Goal: Transaction & Acquisition: Purchase product/service

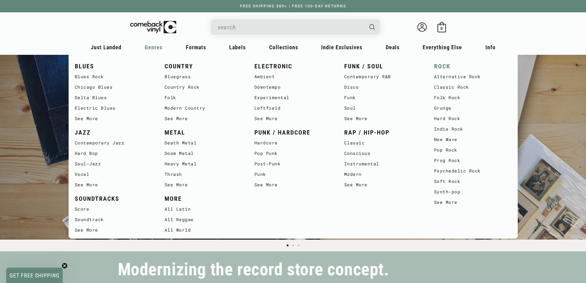
click at [441, 66] on link "ROCK" at bounding box center [472, 66] width 77 height 10
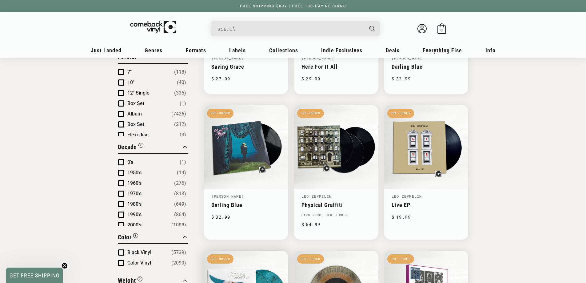
scroll to position [308, 0]
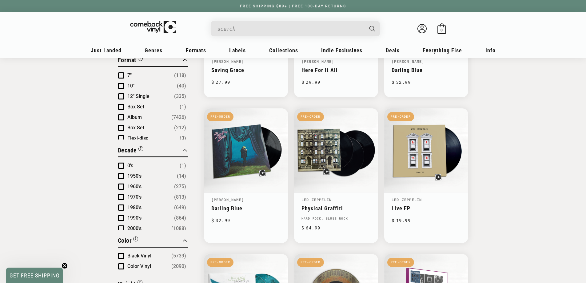
click at [120, 117] on span "Product filter" at bounding box center [121, 117] width 6 height 6
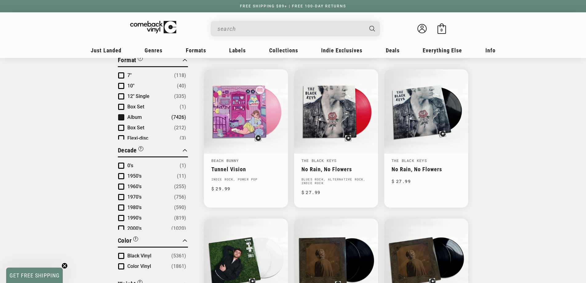
scroll to position [26, 0]
click at [121, 170] on span "Product filter" at bounding box center [121, 170] width 6 height 6
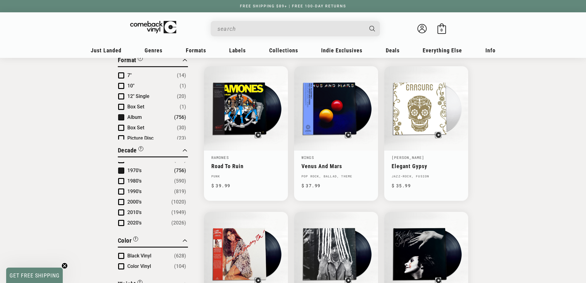
click at [123, 181] on span "Product filter" at bounding box center [121, 181] width 6 height 6
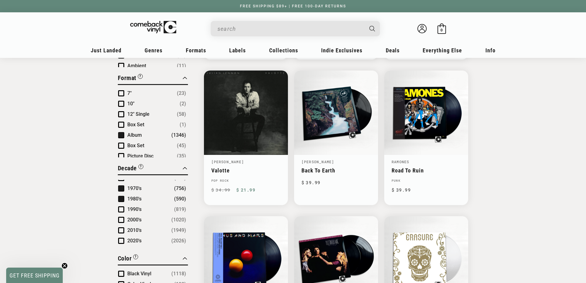
scroll to position [364, 0]
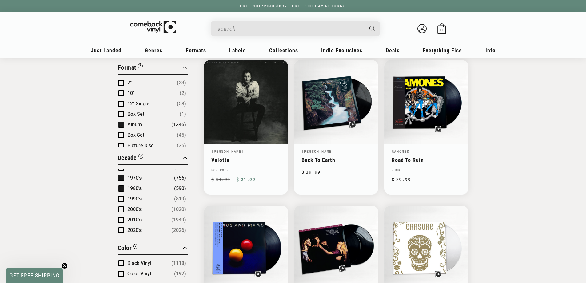
click at [123, 196] on span "Product filter" at bounding box center [121, 199] width 6 height 6
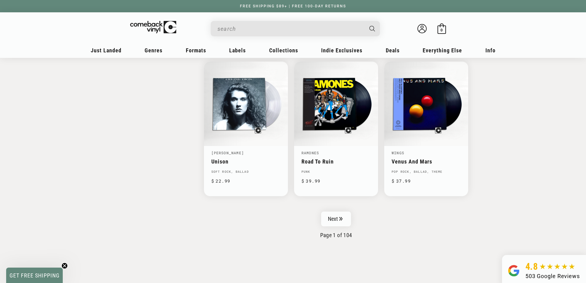
scroll to position [959, 0]
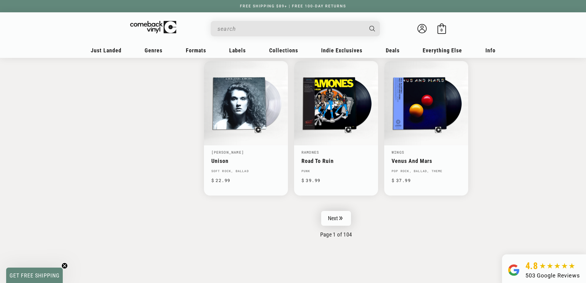
click at [338, 211] on link "Next" at bounding box center [336, 218] width 30 height 15
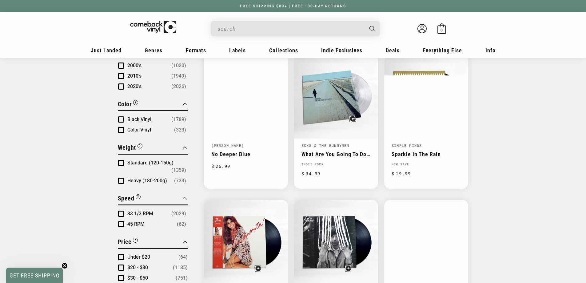
scroll to position [554, 0]
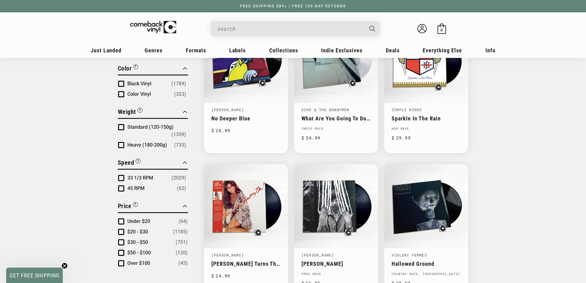
click at [121, 175] on span "Product filter" at bounding box center [121, 178] width 6 height 6
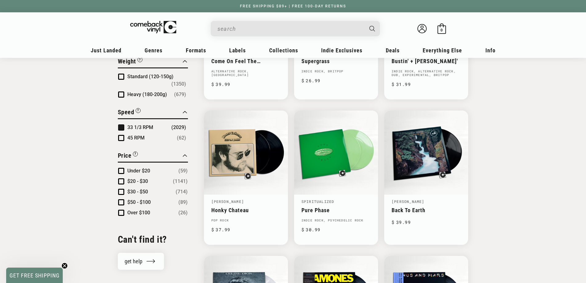
scroll to position [626, 0]
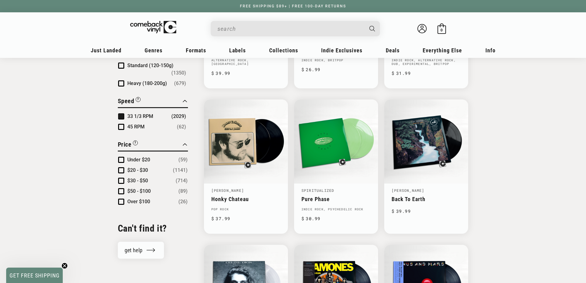
click at [123, 157] on span "Product filter" at bounding box center [121, 160] width 6 height 6
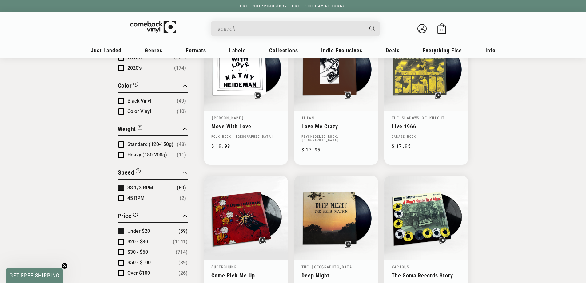
scroll to position [554, 0]
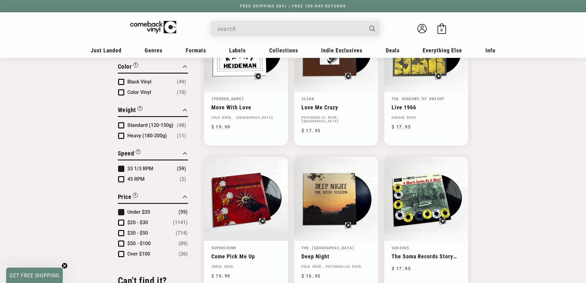
click at [121, 212] on span "Product filter" at bounding box center [121, 212] width 6 height 6
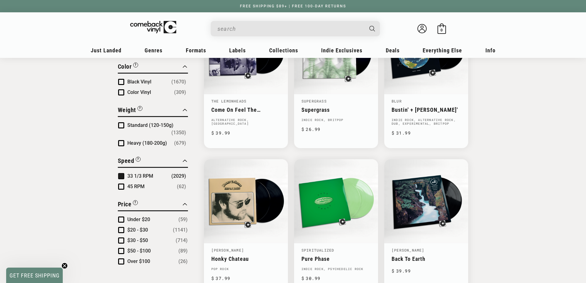
scroll to position [6, 0]
click at [121, 216] on span "Product filter" at bounding box center [121, 219] width 6 height 6
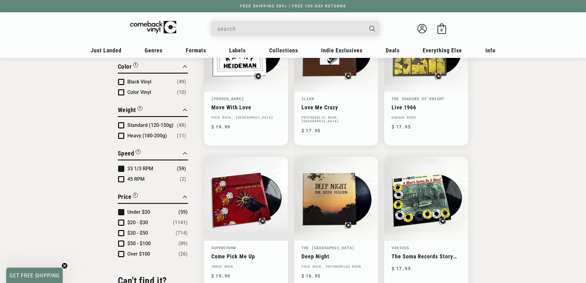
scroll to position [6, 0]
click at [120, 221] on span "Product filter" at bounding box center [121, 222] width 6 height 6
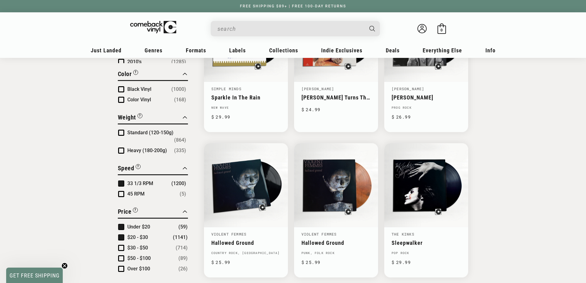
scroll to position [6, 0]
